Goal: Task Accomplishment & Management: Complete application form

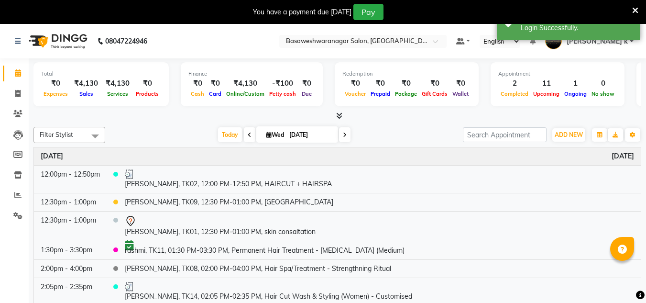
click at [393, 33] on nav "08047224946 Select Location × Basaweshwaranagar Salon, Basveshwarnagar Default …" at bounding box center [323, 41] width 646 height 34
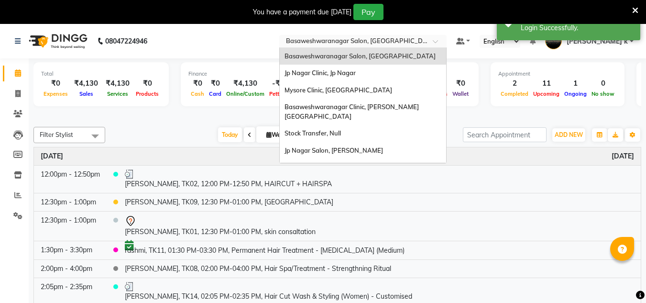
click at [385, 39] on input "text" at bounding box center [353, 42] width 139 height 10
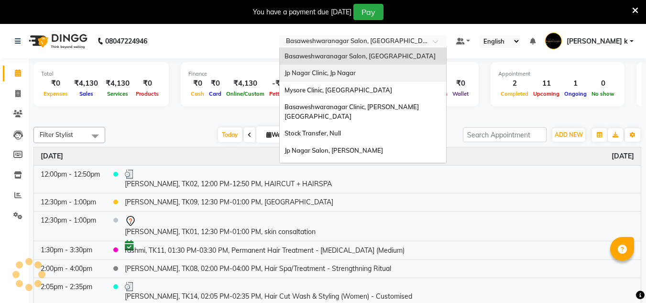
click at [378, 78] on div "Jp Nagar Clinic, Jp Nagar" at bounding box center [363, 73] width 166 height 17
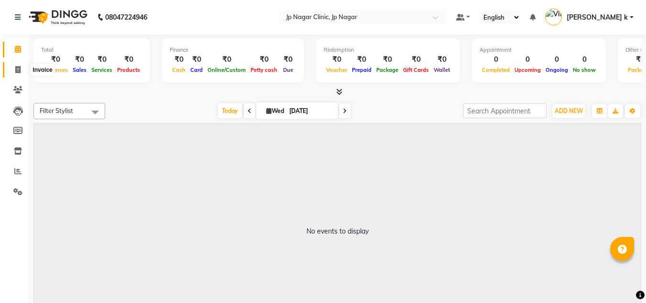
click at [20, 72] on icon at bounding box center [17, 69] width 5 height 7
select select "service"
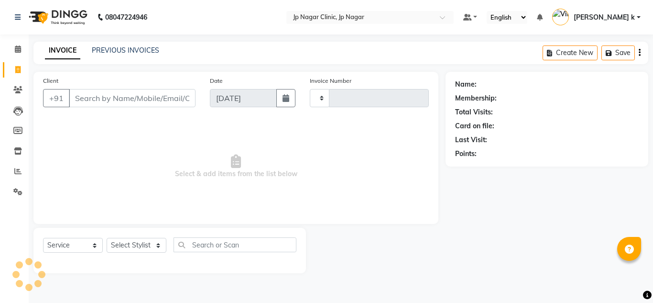
type input "0453"
click at [121, 101] on input "Client" at bounding box center [132, 98] width 127 height 18
select select "7443"
click at [128, 244] on select "Select Stylist APRUVA Arthi Avantika Dr.Jabin Dr.Mehazabin Jayshree lakshmi MAN…" at bounding box center [137, 245] width 60 height 15
select select "65422"
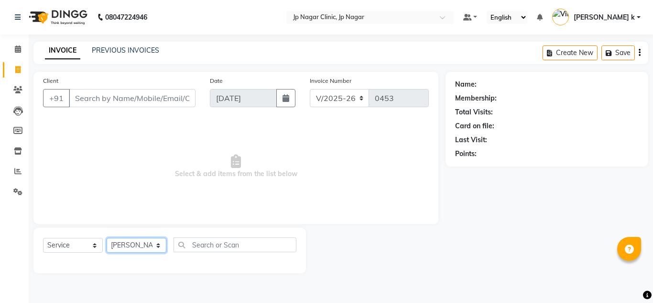
click at [107, 238] on select "Select Stylist APRUVA Arthi Avantika Dr.Jabin Dr.Mehazabin Jayshree lakshmi MAN…" at bounding box center [137, 245] width 60 height 15
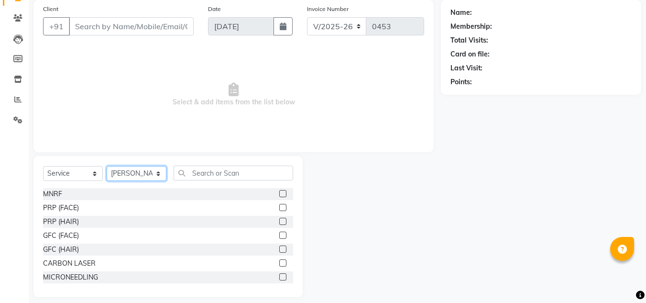
scroll to position [72, 0]
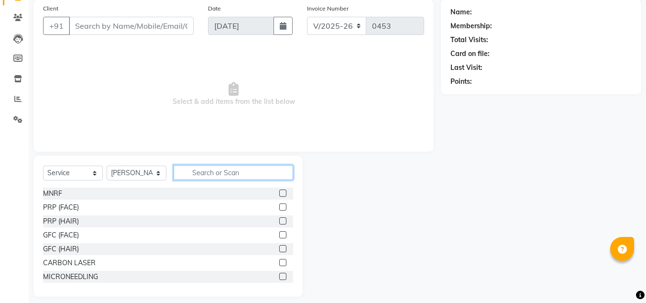
click at [203, 172] on input "text" at bounding box center [233, 172] width 119 height 15
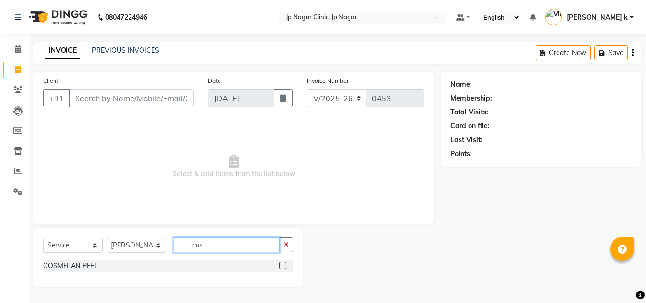
scroll to position [0, 0]
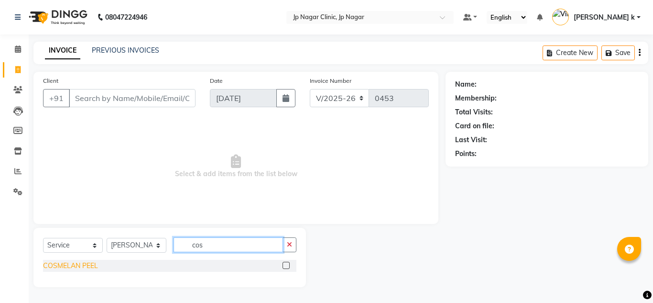
type input "cos"
click at [75, 270] on div "COSMELAN PEEL" at bounding box center [70, 266] width 55 height 10
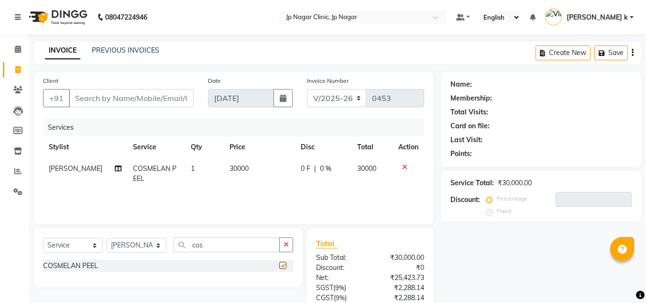
checkbox input "false"
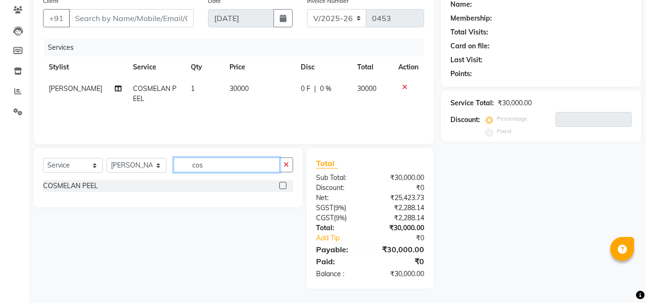
click at [225, 162] on input "cos" at bounding box center [227, 164] width 106 height 15
type input "c"
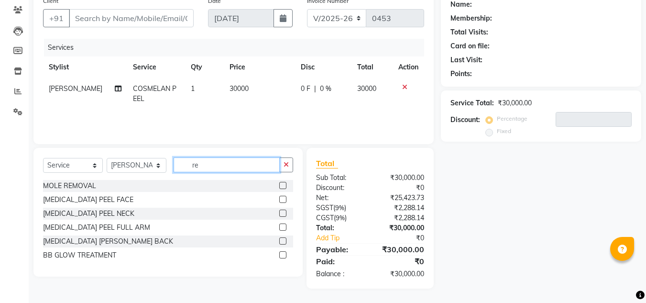
type input "r"
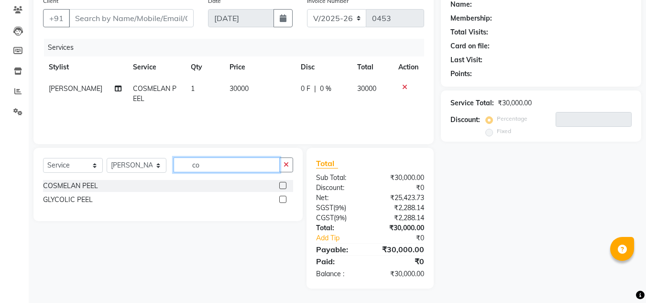
type input "c"
type input "h"
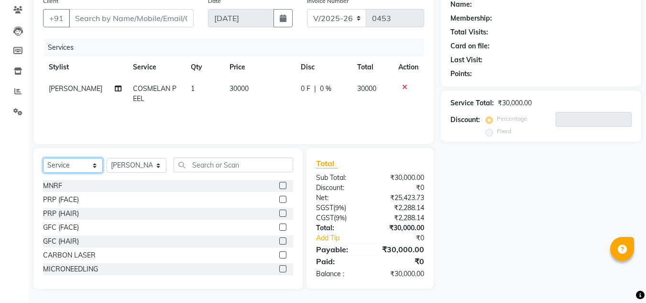
click at [71, 163] on select "Select Service Product Membership Package Voucher Prepaid Gift Card" at bounding box center [73, 165] width 60 height 15
select select "product"
click at [43, 158] on select "Select Service Product Membership Package Voucher Prepaid Gift Card" at bounding box center [73, 165] width 60 height 15
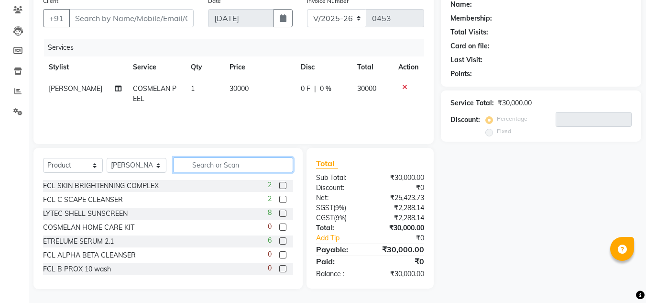
click at [219, 169] on input "text" at bounding box center [233, 164] width 119 height 15
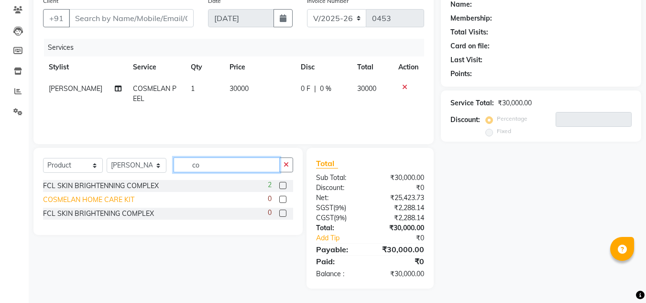
type input "co"
click at [102, 197] on div "COSMELAN HOME CARE KIT" at bounding box center [88, 200] width 91 height 10
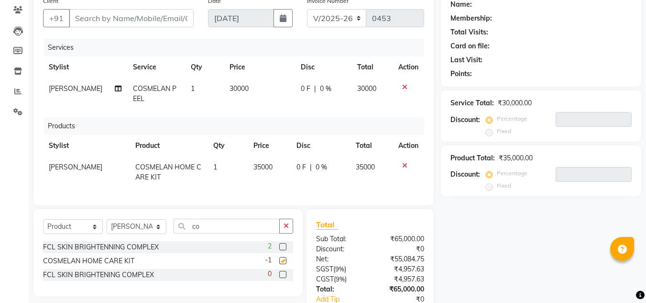
checkbox input "false"
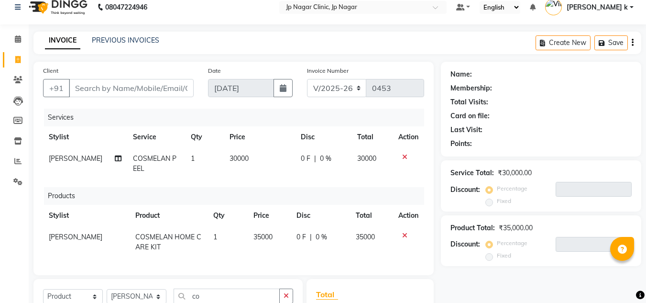
scroll to position [10, 0]
click at [129, 89] on input "Client" at bounding box center [131, 88] width 125 height 18
type input "9"
type input "0"
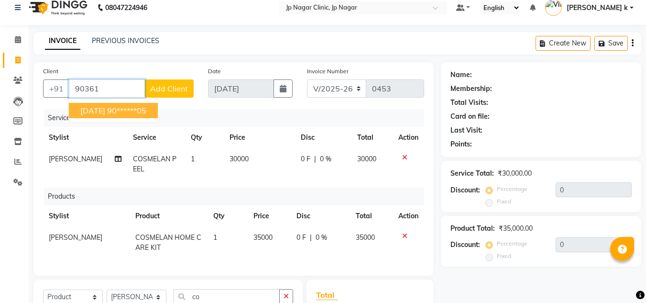
click at [127, 113] on ngb-highlight "90******05" at bounding box center [126, 111] width 39 height 10
type input "90******05"
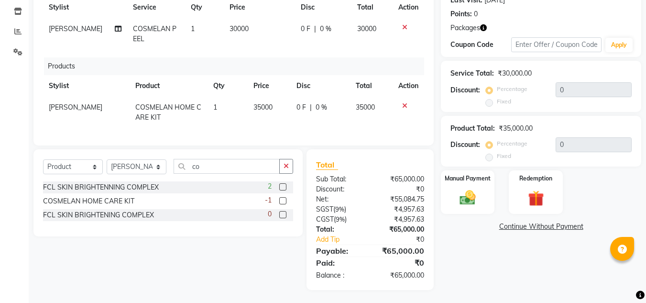
scroll to position [140, 0]
click at [357, 103] on span "35000" at bounding box center [365, 106] width 19 height 9
select select "65422"
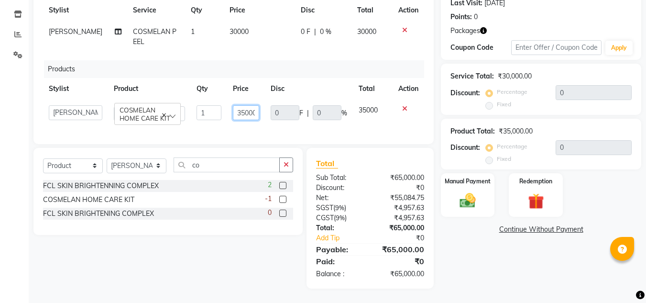
click at [250, 107] on input "35000" at bounding box center [246, 112] width 27 height 15
type input "25000"
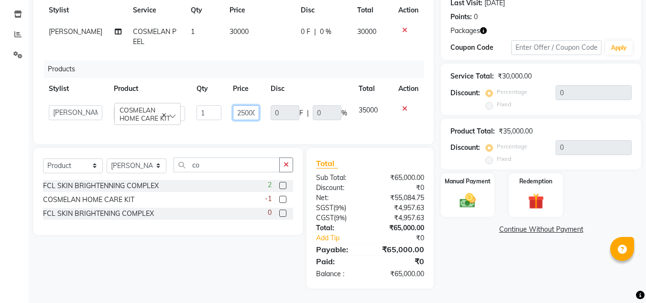
scroll to position [0, 2]
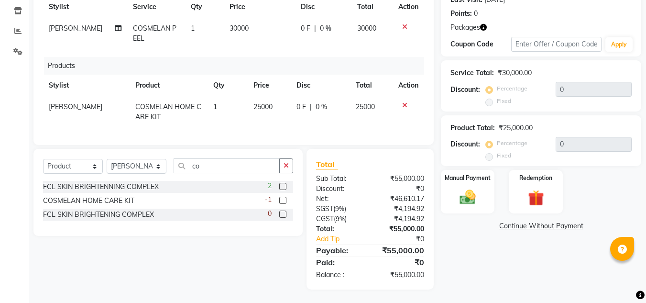
click at [478, 109] on div "Service Total: ₹30,000.00 Discount: Percentage Fixed 0" at bounding box center [541, 85] width 200 height 51
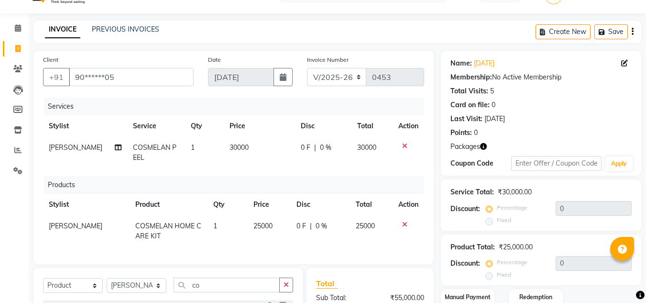
scroll to position [19, 0]
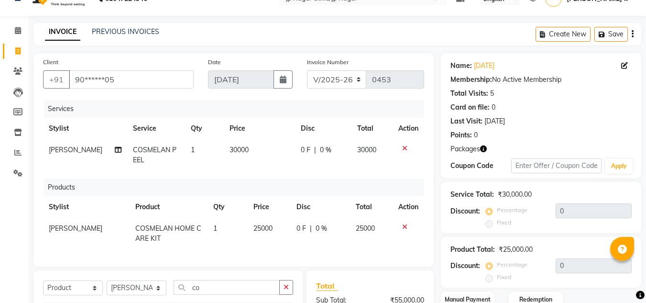
click at [262, 232] on span "25000" at bounding box center [262, 228] width 19 height 9
select select "65422"
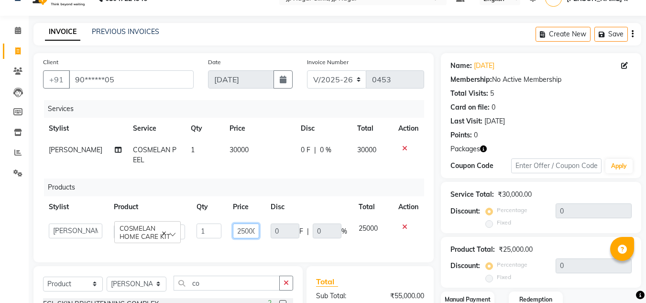
click at [242, 227] on input "25000" at bounding box center [246, 230] width 27 height 15
type input "35000"
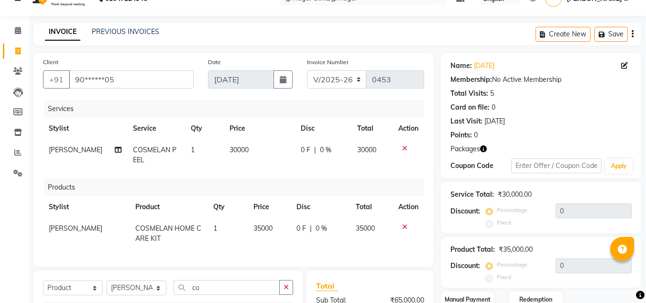
click at [431, 175] on div "Client +91 90******05 Date 03-09-2025 Invoice Number V/2025 V/2025-26 0453 Serv…" at bounding box center [233, 159] width 400 height 213
click at [224, 147] on td "30000" at bounding box center [259, 155] width 71 height 32
select select "65422"
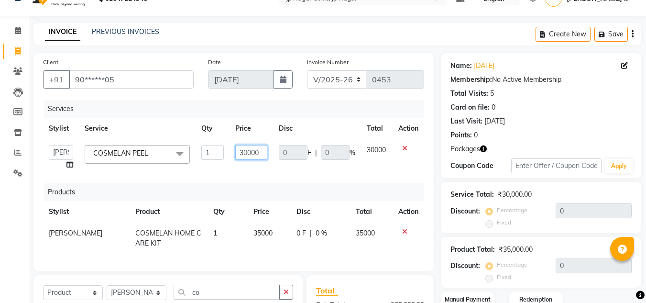
click at [260, 154] on input "30000" at bounding box center [251, 152] width 32 height 15
type input "20000"
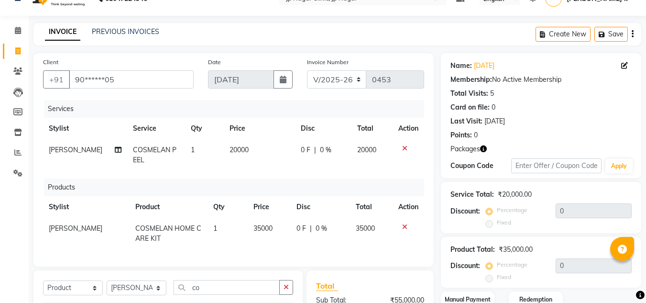
click at [456, 127] on div "Name: Chaitra Membership: No Active Membership Total Visits: 5 Card on file: 0 …" at bounding box center [540, 98] width 181 height 83
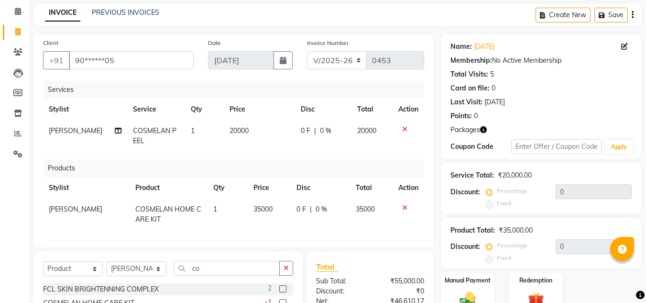
scroll to position [36, 0]
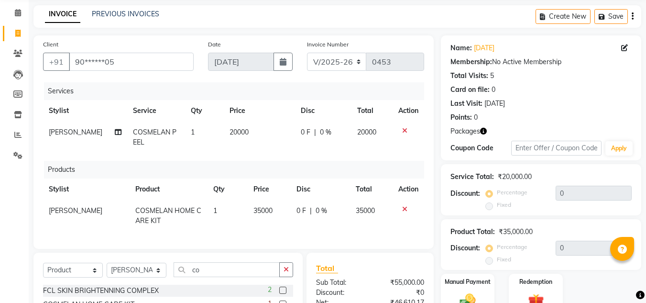
click at [235, 139] on td "20000" at bounding box center [259, 137] width 71 height 32
select select "65422"
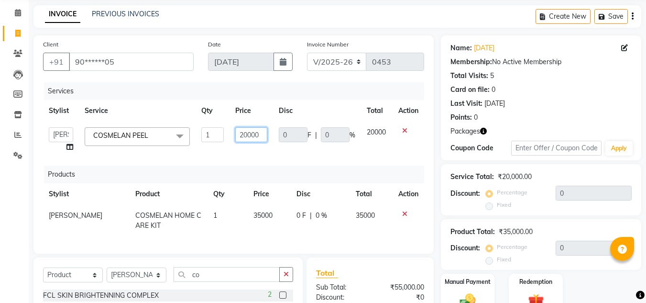
click at [249, 130] on input "20000" at bounding box center [251, 134] width 32 height 15
type input "15000"
click at [513, 116] on div "Points: 0" at bounding box center [540, 117] width 181 height 10
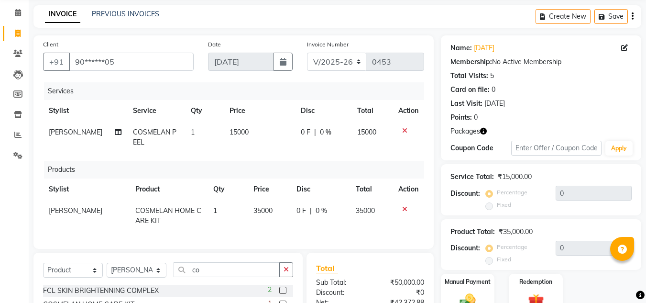
scroll to position [148, 0]
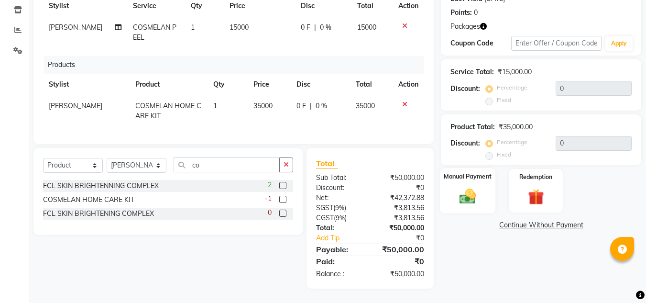
click at [467, 192] on img at bounding box center [467, 196] width 27 height 19
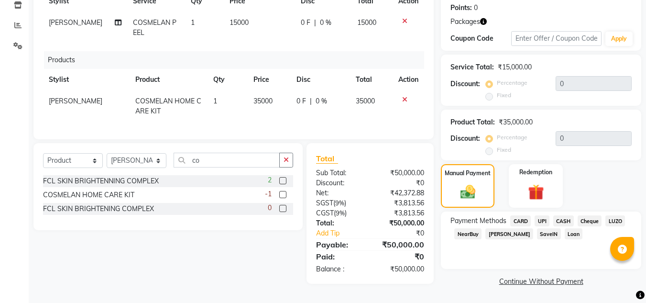
click at [542, 222] on span "UPI" at bounding box center [541, 220] width 15 height 11
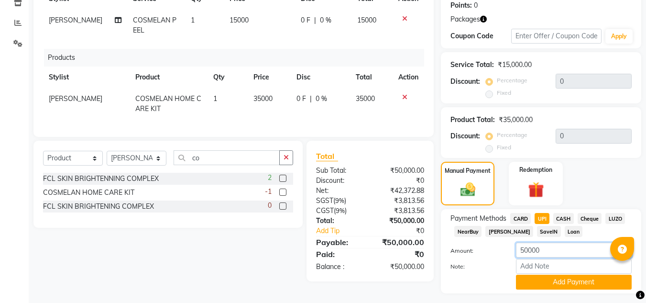
click at [529, 249] on input "50000" at bounding box center [574, 249] width 116 height 15
click at [520, 216] on span "CARD" at bounding box center [520, 218] width 21 height 11
type input "50000"
click at [528, 248] on input "50000" at bounding box center [574, 249] width 116 height 15
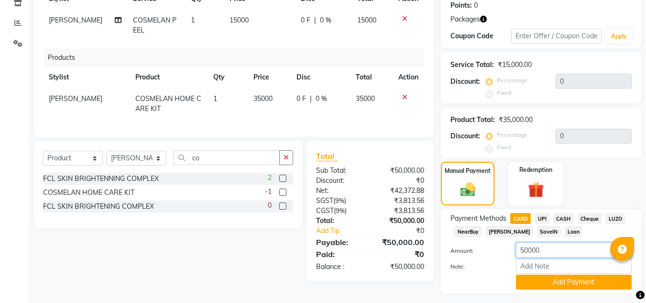
click at [528, 248] on input "50000" at bounding box center [574, 249] width 116 height 15
type input "10000"
click at [542, 277] on button "Add Payment" at bounding box center [574, 281] width 116 height 15
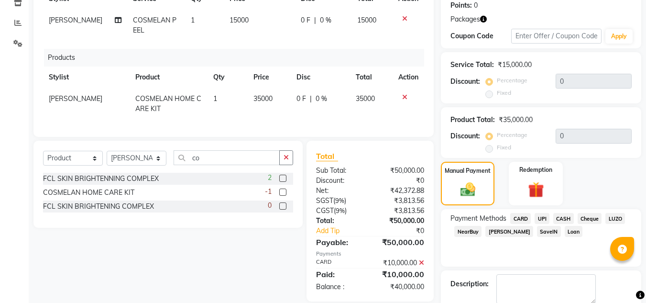
scroll to position [200, 0]
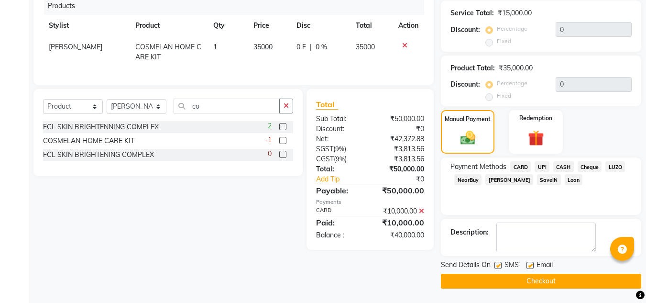
click at [528, 288] on button "Checkout" at bounding box center [541, 280] width 200 height 15
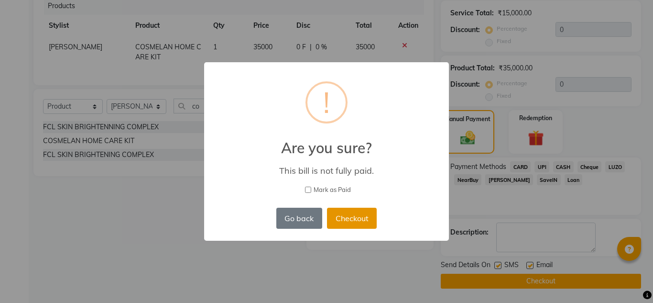
click at [355, 219] on button "Checkout" at bounding box center [352, 217] width 50 height 21
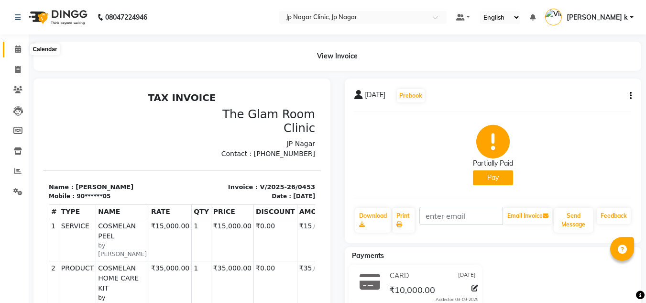
click at [21, 47] on icon at bounding box center [18, 48] width 6 height 7
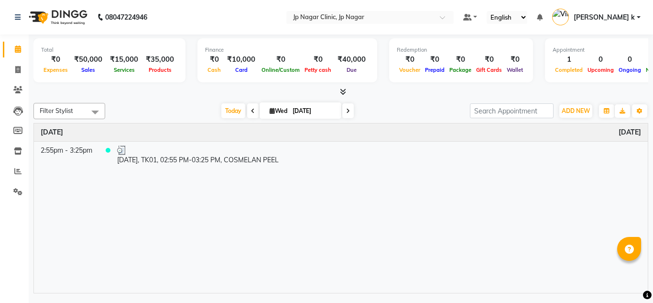
click at [632, 17] on span "[PERSON_NAME] k" at bounding box center [604, 17] width 61 height 10
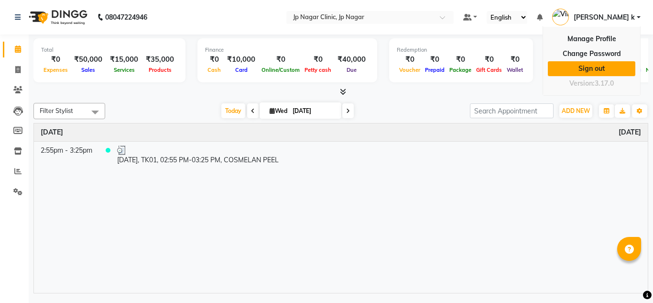
click at [594, 68] on link "Sign out" at bounding box center [591, 68] width 87 height 15
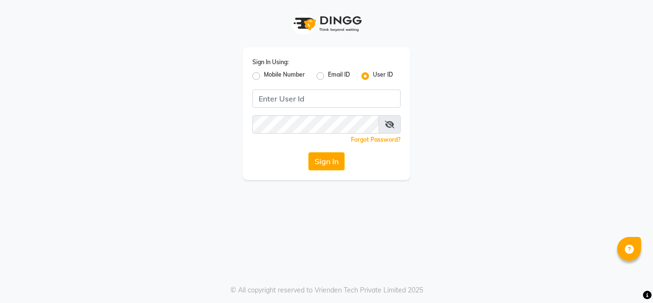
click at [264, 77] on label "Mobile Number" at bounding box center [284, 75] width 41 height 11
click at [264, 76] on input "Mobile Number" at bounding box center [267, 73] width 6 height 6
radio input "true"
radio input "false"
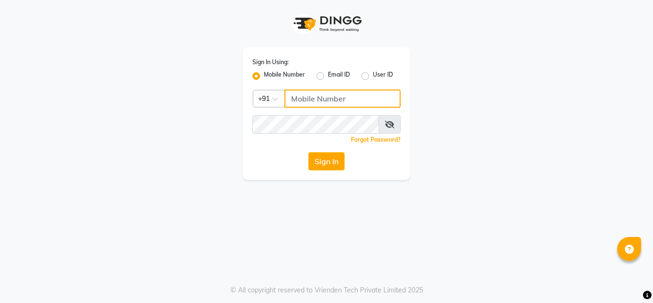
click at [314, 97] on input "Username" at bounding box center [342, 98] width 116 height 18
type input "999999999"
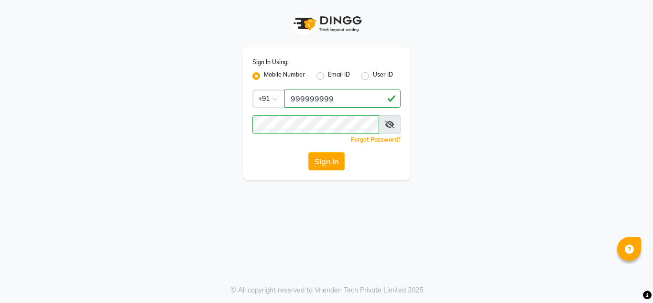
click at [392, 127] on icon at bounding box center [390, 124] width 10 height 8
click at [392, 127] on icon at bounding box center [390, 124] width 9 height 8
click at [392, 127] on icon at bounding box center [390, 124] width 10 height 8
click at [169, 209] on div "Sign In Using: Mobile Number Email ID User ID Country Code × +91 999999999 Reme…" at bounding box center [326, 151] width 653 height 303
click at [311, 166] on button "Sign In" at bounding box center [326, 161] width 36 height 18
